Goal: Information Seeking & Learning: Find specific fact

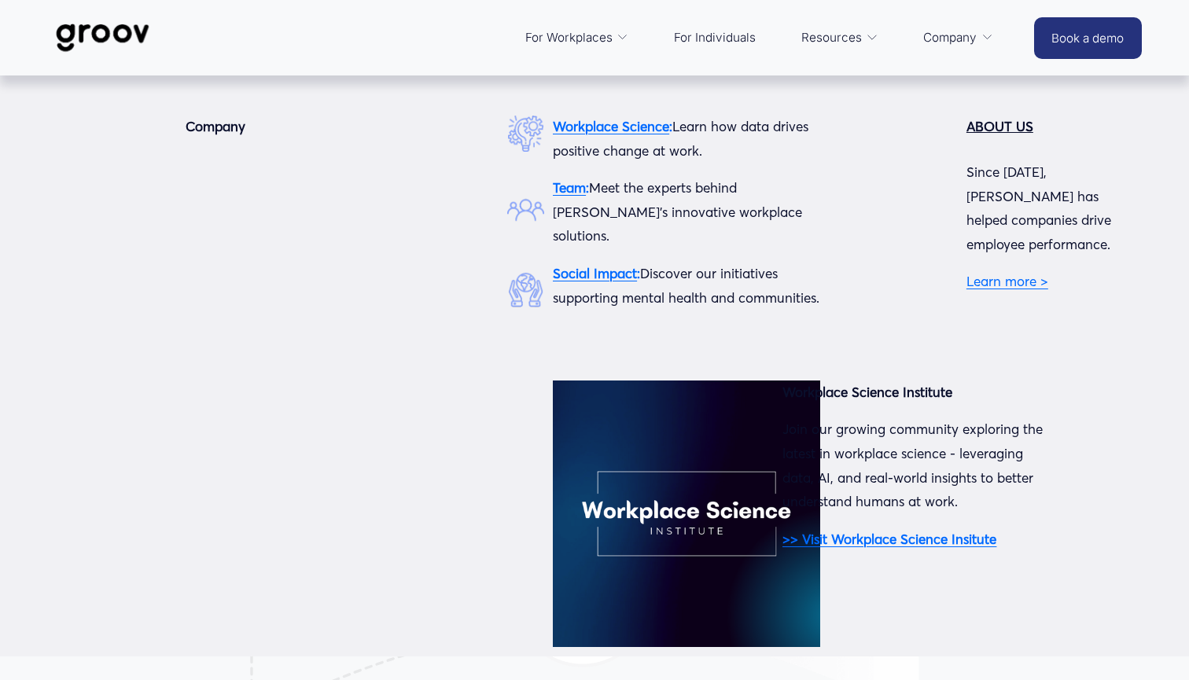
click at [955, 42] on span "Company" at bounding box center [949, 38] width 53 height 22
click at [968, 36] on span "Company" at bounding box center [949, 38] width 53 height 22
click at [1010, 130] on strong "ABOUT US" at bounding box center [999, 126] width 67 height 17
click at [988, 273] on link "Learn more >" at bounding box center [1007, 281] width 82 height 17
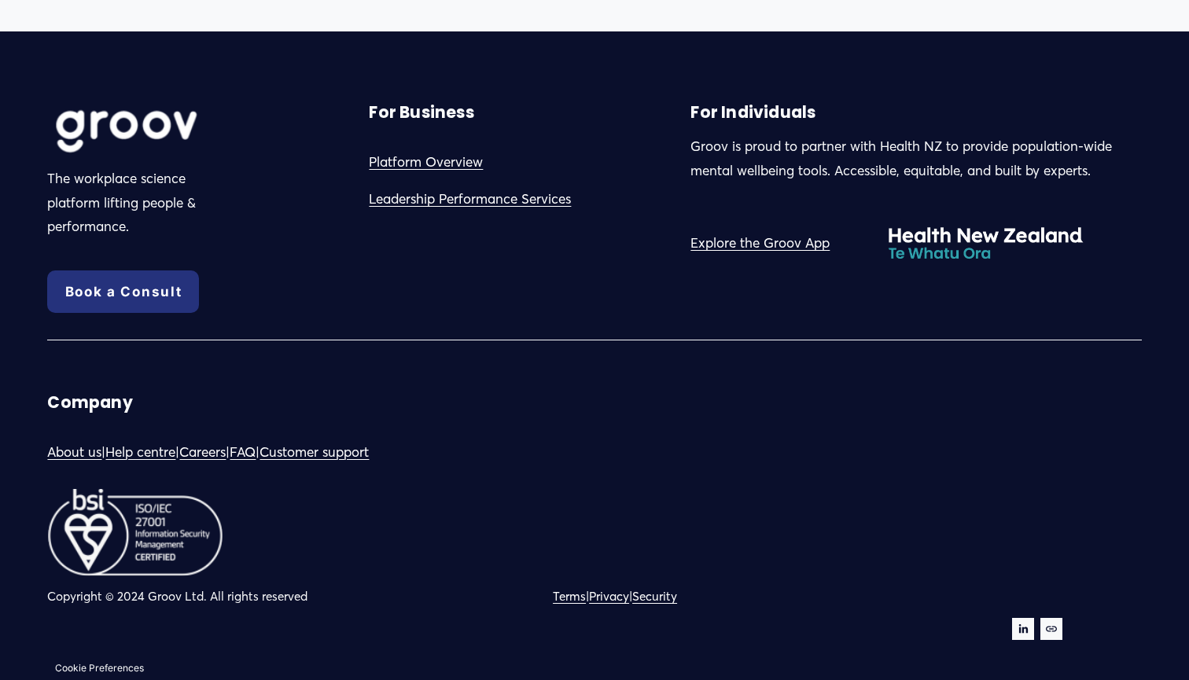
scroll to position [1617, 0]
click at [369, 452] on link "Customer support" at bounding box center [313, 452] width 109 height 24
click at [72, 456] on link "About us" at bounding box center [74, 452] width 54 height 24
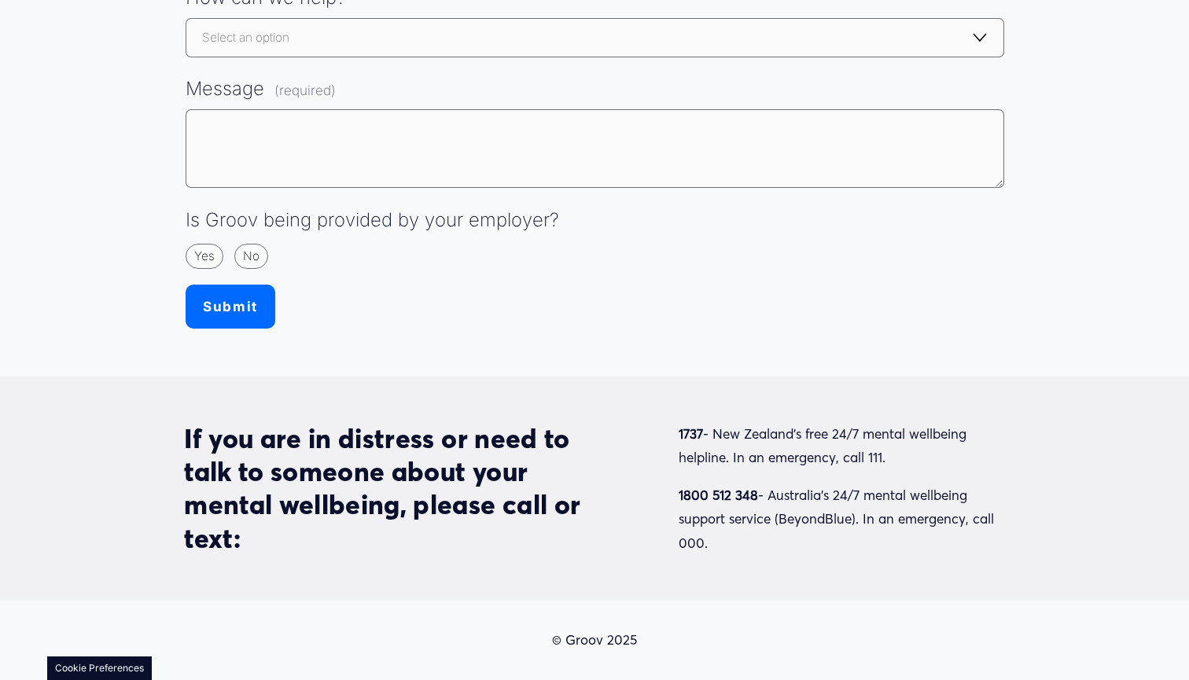
scroll to position [514, 0]
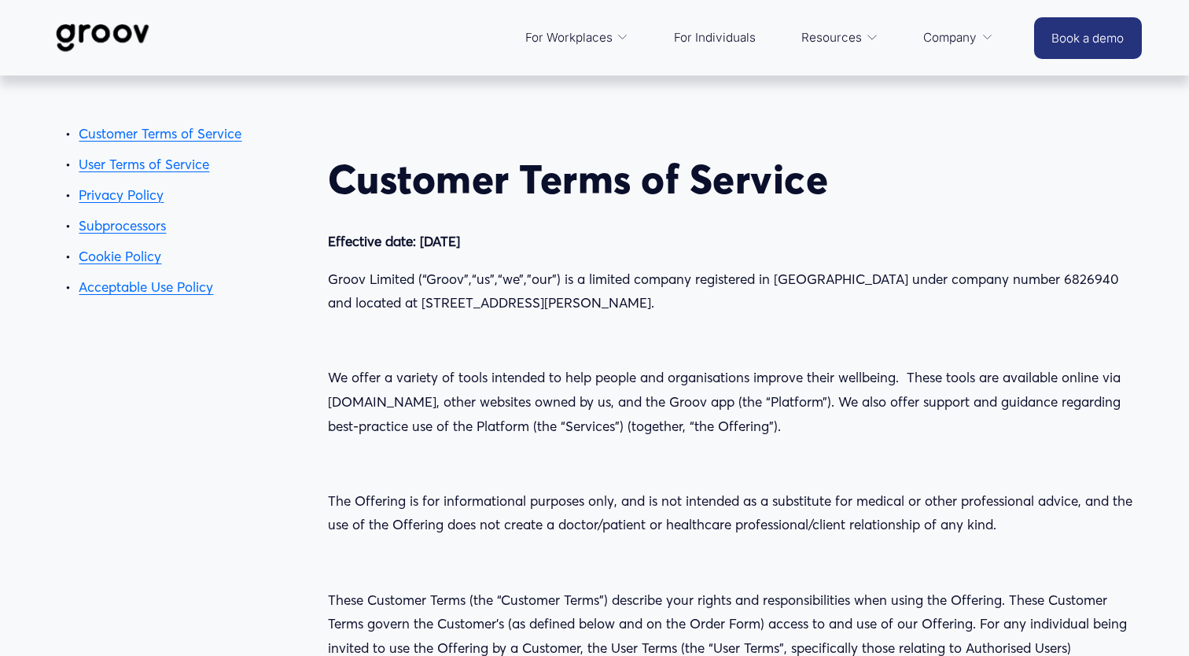
scroll to position [13670, 0]
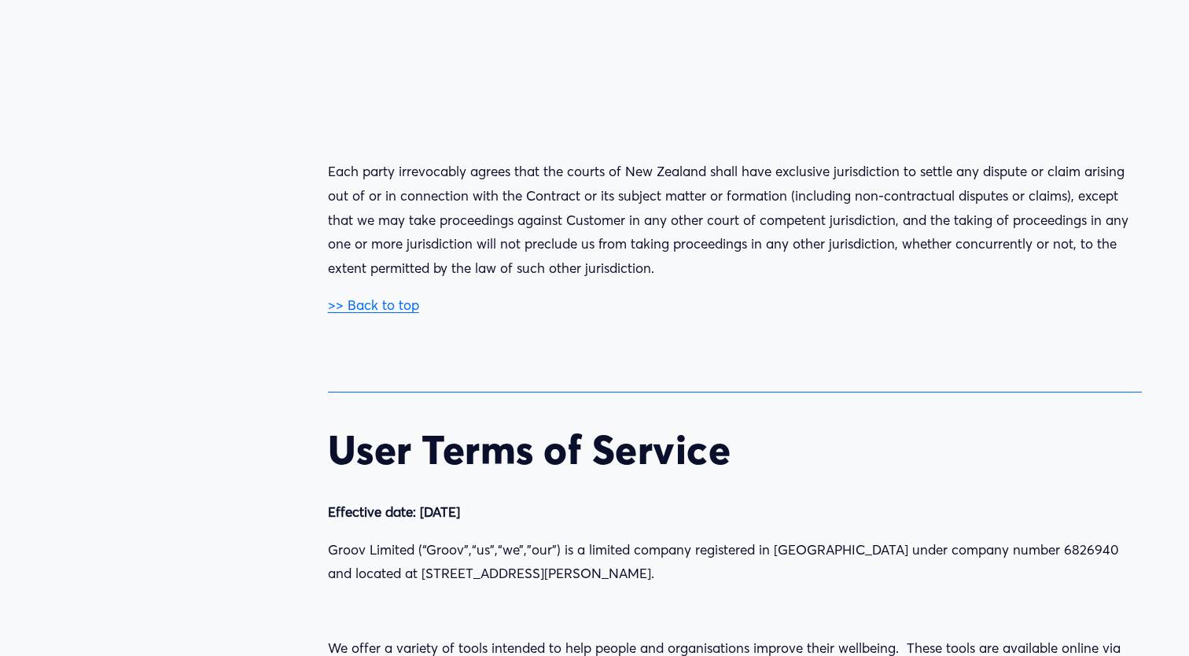
click at [662, 538] on p "Groov Limited (“Groov”,“us”,“we”,”our”) is a limited company registered in [GEO…" at bounding box center [735, 562] width 814 height 48
click at [671, 538] on p "Groov Limited (“Groov”,“us”,“we”,”our”) is a limited company registered in [GEO…" at bounding box center [735, 562] width 814 height 48
copy p "1010"
